Goal: Task Accomplishment & Management: Use online tool/utility

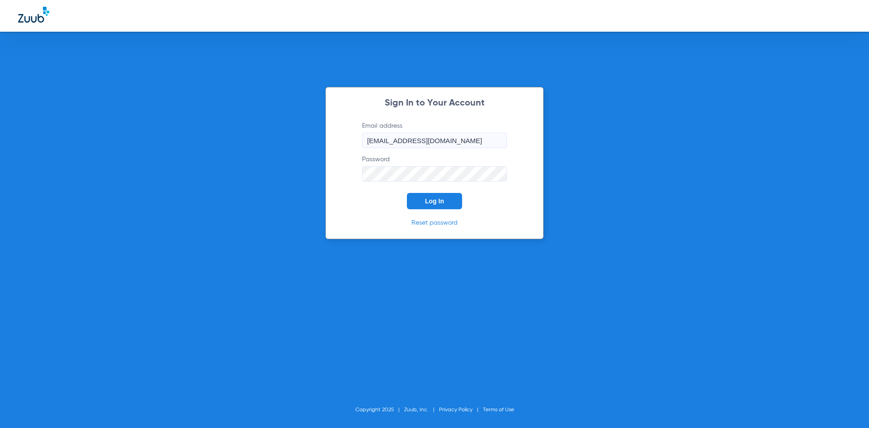
click at [430, 193] on button "Log In" at bounding box center [434, 201] width 55 height 16
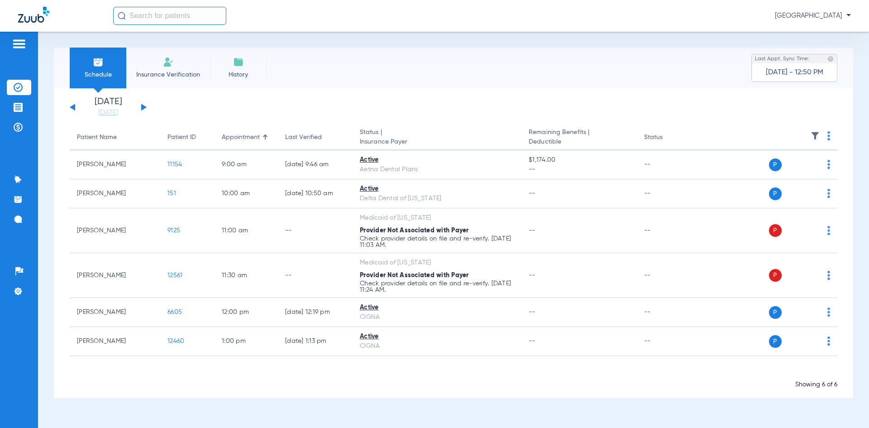
click at [17, 42] on img at bounding box center [19, 43] width 14 height 11
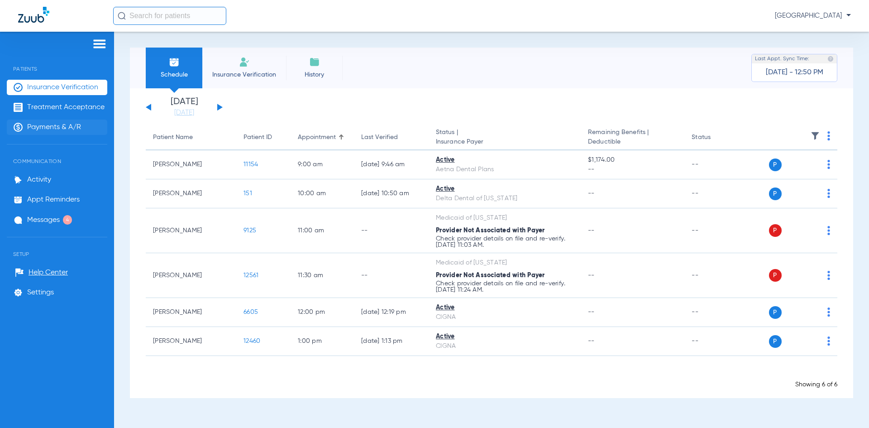
click at [41, 128] on span "Payments & A/R" at bounding box center [54, 127] width 54 height 9
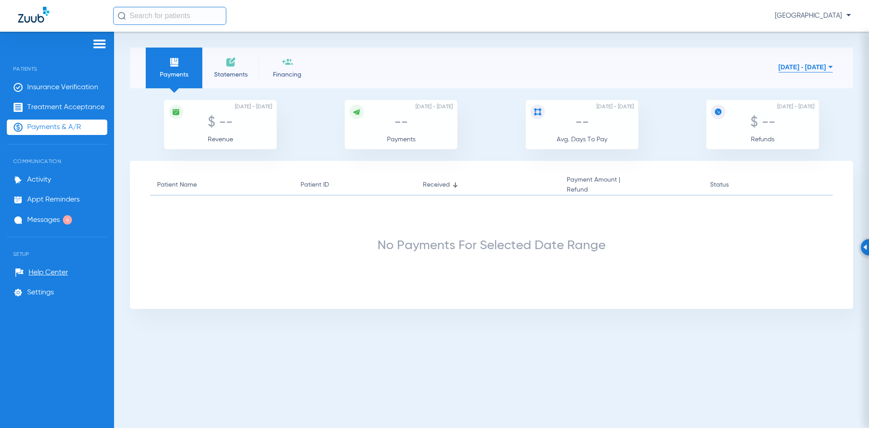
click at [234, 72] on span "Statements" at bounding box center [230, 74] width 43 height 9
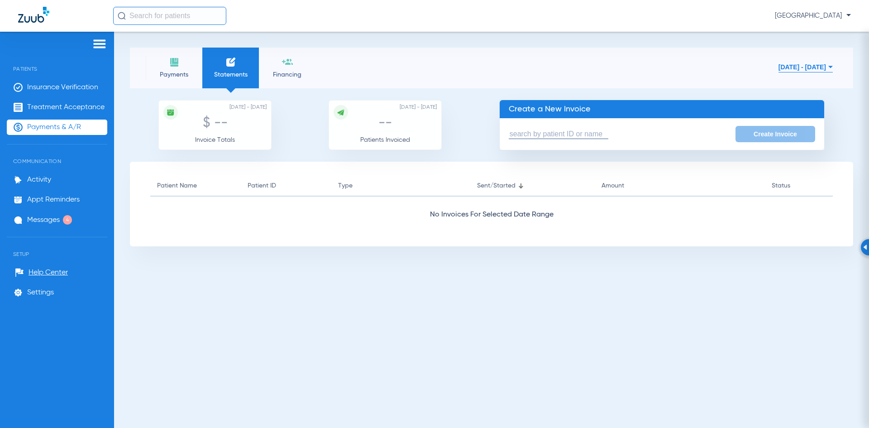
click at [522, 133] on input "text" at bounding box center [559, 134] width 100 height 10
click at [550, 166] on span "[PERSON_NAME]" at bounding box center [551, 164] width 72 height 7
type input "[PERSON_NAME]"
click at [763, 129] on button "Create Invoice" at bounding box center [775, 134] width 80 height 16
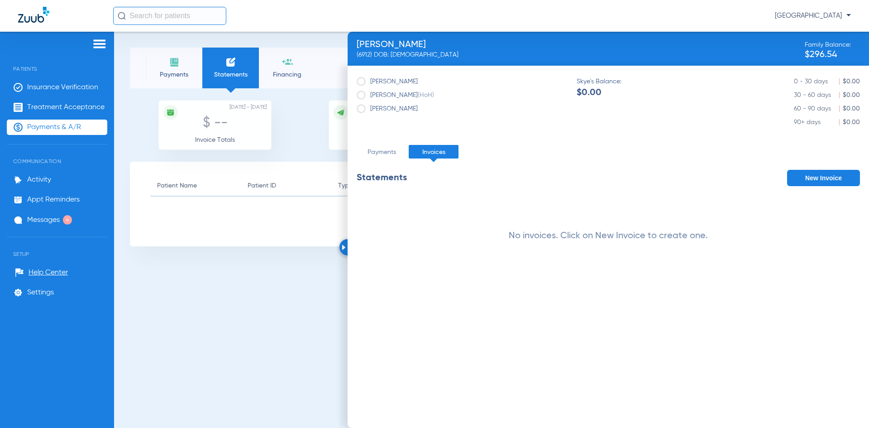
click at [344, 248] on img at bounding box center [344, 246] width 4 height 5
